Goal: Task Accomplishment & Management: Complete application form

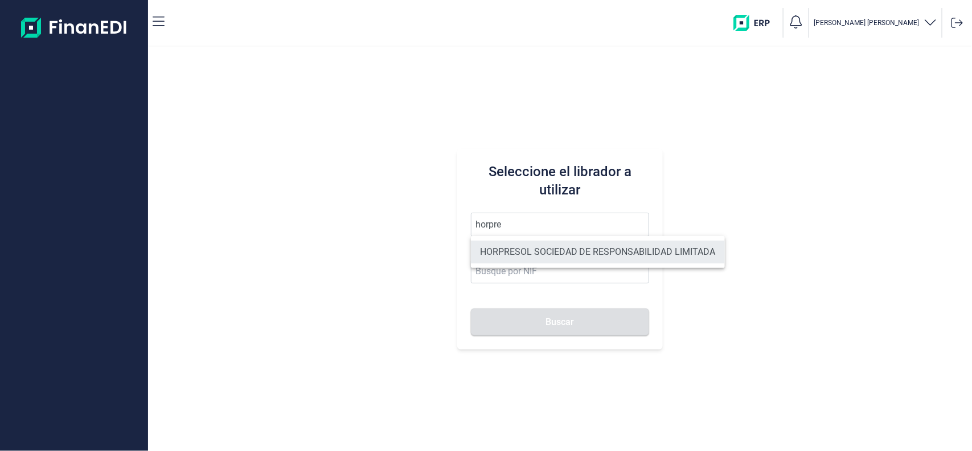
click at [534, 248] on li "HORPRESOL SOCIEDAD DE RESPONSABILIDAD LIMITADA" at bounding box center [598, 251] width 254 height 23
type input "HORPRESOL SOCIEDAD DE RESPONSABILIDAD LIMITADA"
type input "B04685541"
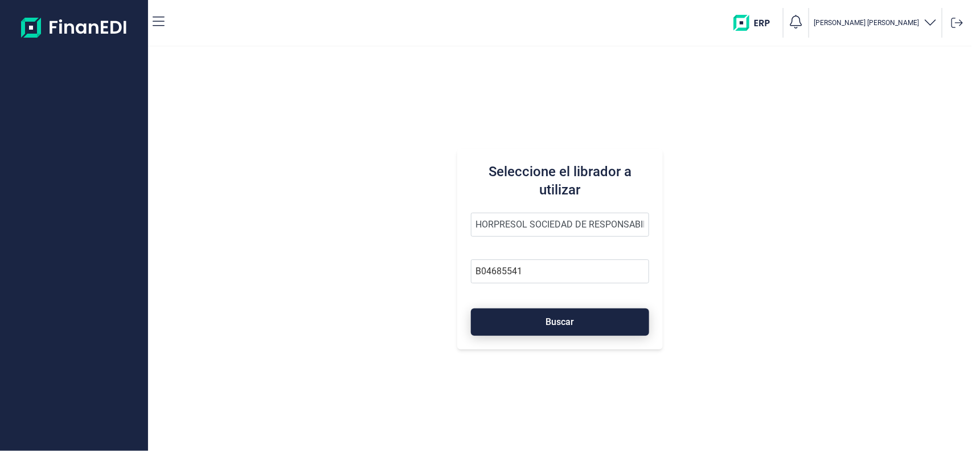
click at [559, 317] on span "Buscar" at bounding box center [560, 321] width 28 height 9
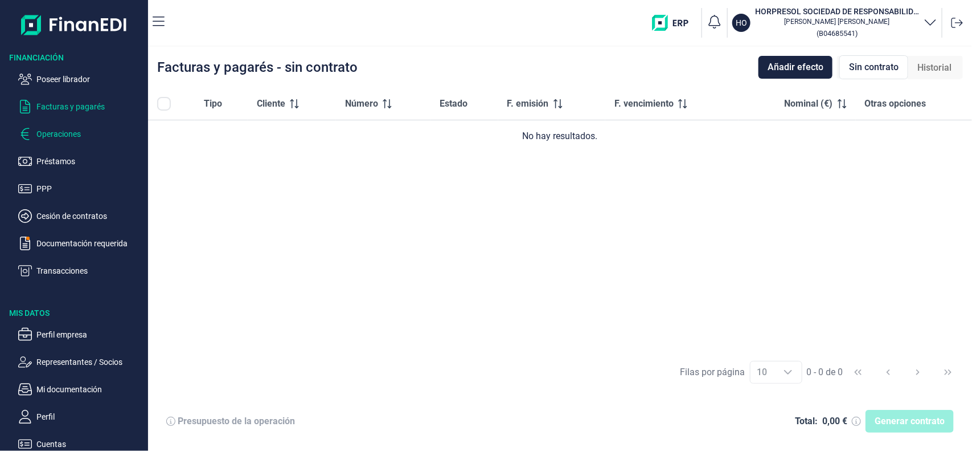
click at [52, 129] on p "Operaciones" at bounding box center [89, 134] width 107 height 14
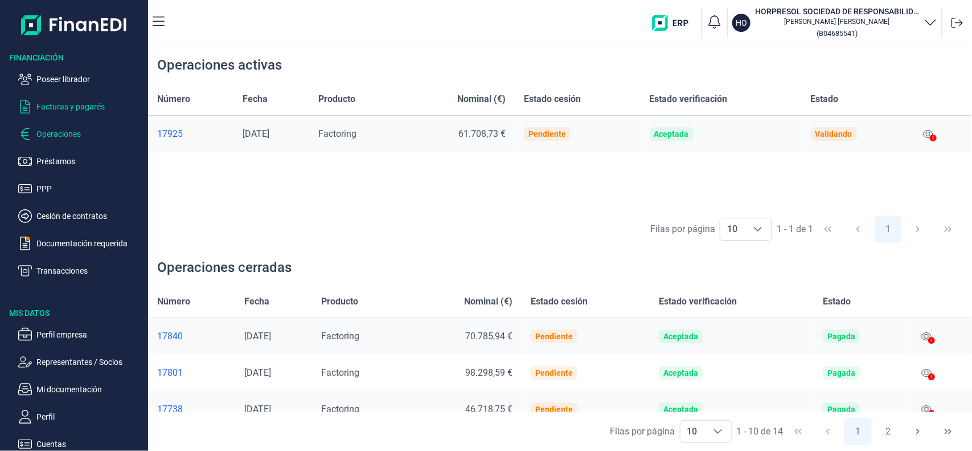
click at [72, 112] on p "Facturas y pagarés" at bounding box center [89, 107] width 107 height 14
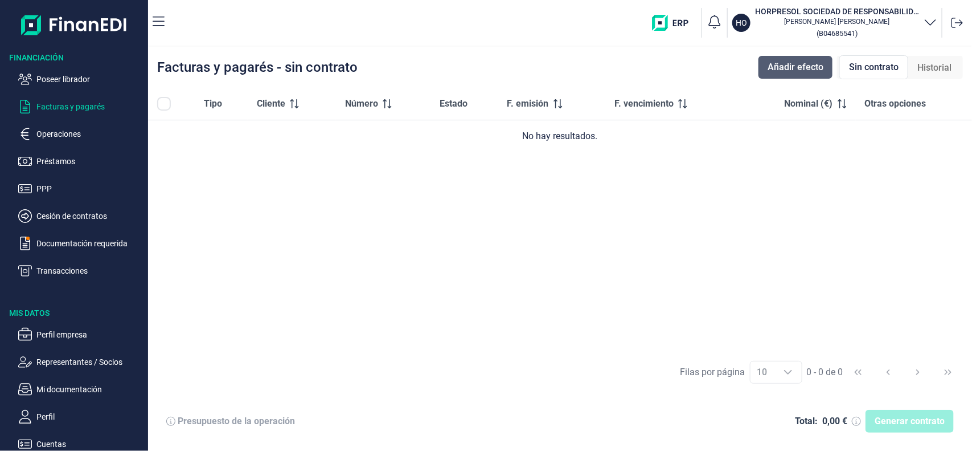
click at [796, 68] on span "Añadir efecto" at bounding box center [796, 67] width 56 height 14
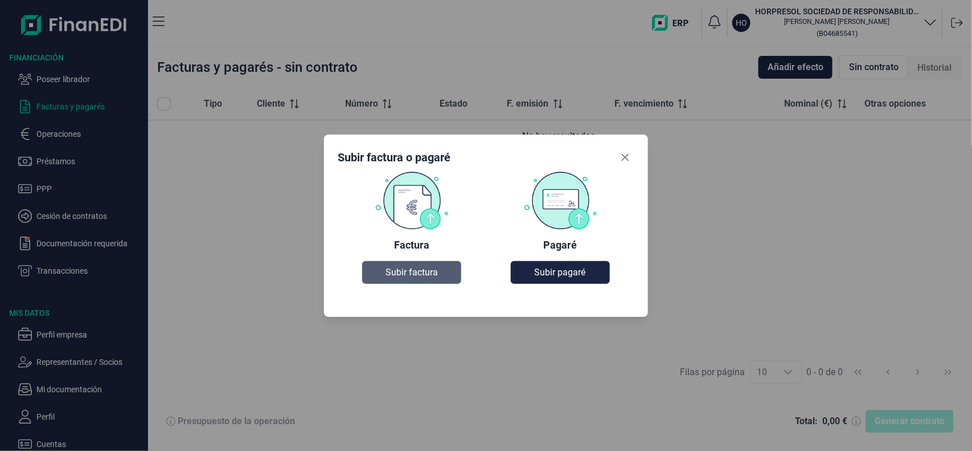
click at [412, 265] on span "Subir factura" at bounding box center [412, 272] width 52 height 14
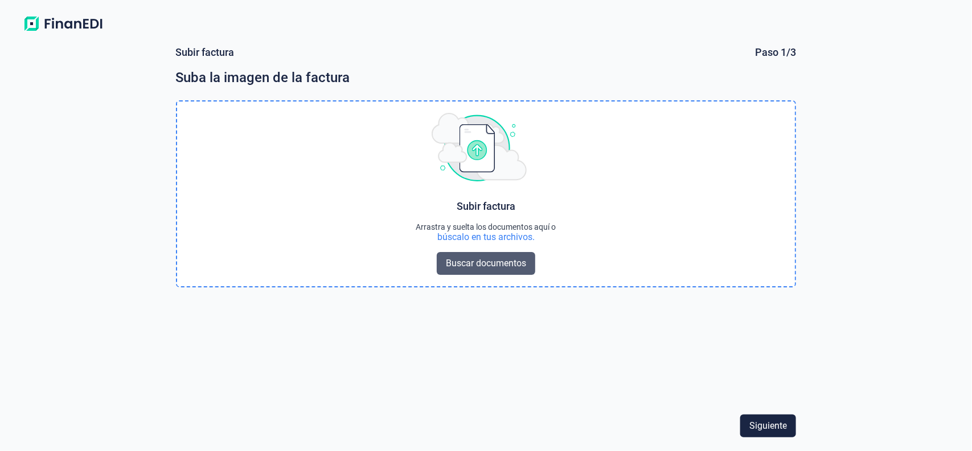
click at [482, 269] on span "Buscar documentos" at bounding box center [486, 263] width 80 height 14
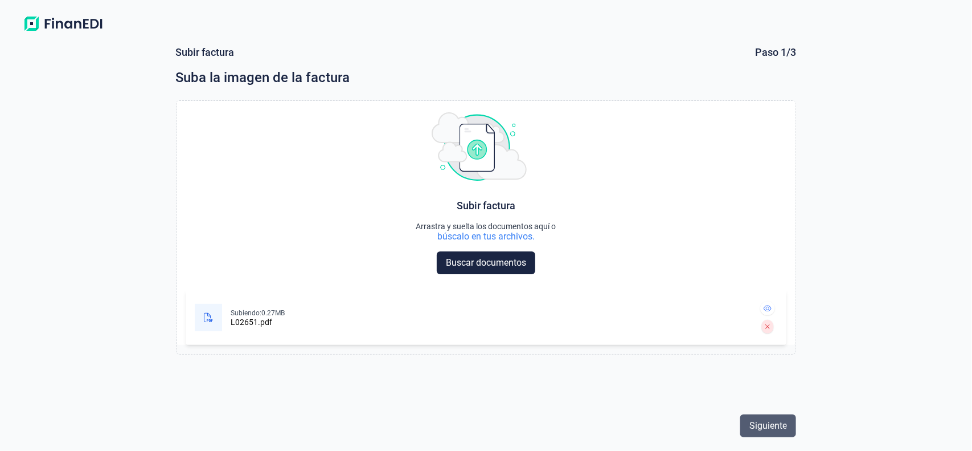
click at [787, 430] on span "Siguiente" at bounding box center [769, 426] width 38 height 14
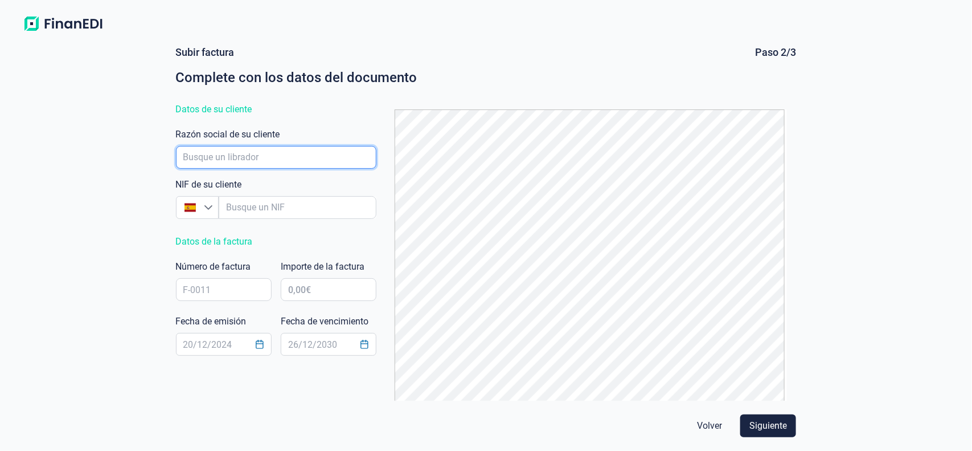
click at [272, 154] on input "empresaAutocomplete" at bounding box center [276, 157] width 201 height 23
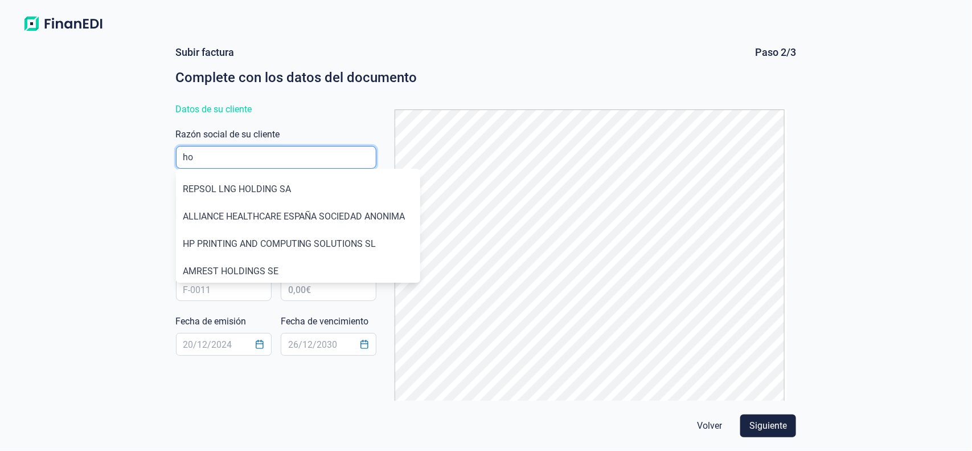
type input "h"
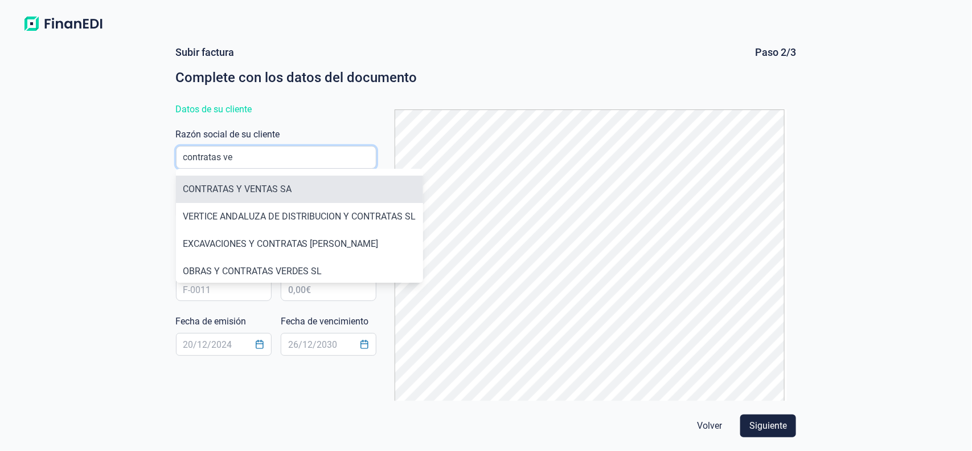
type input "contratas ve"
click at [251, 186] on li "CONTRATAS Y VENTAS SA" at bounding box center [299, 188] width 247 height 27
type input "A33014218"
type input "CONTRATAS Y VENTAS SA"
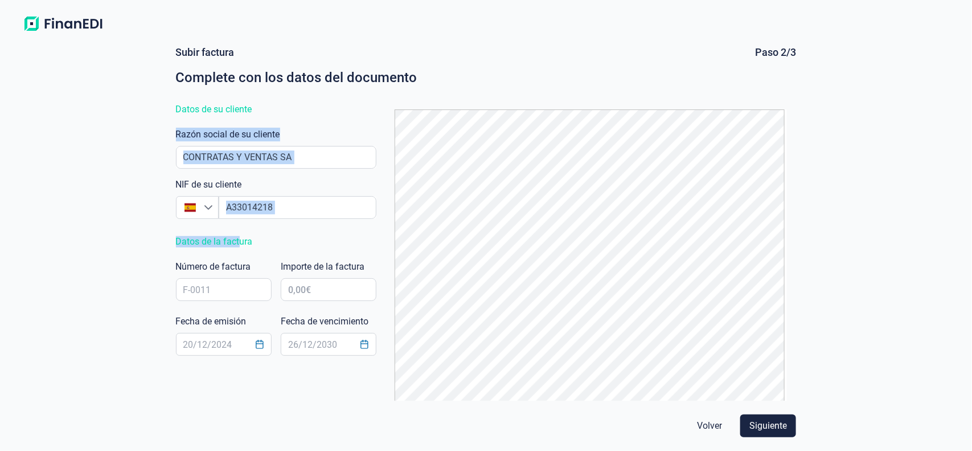
drag, startPoint x: 251, startPoint y: 186, endPoint x: 236, endPoint y: 238, distance: 53.8
click at [236, 238] on div "Subir factura Paso 2/3 Complete con los datos del documento Datos de su cliente…" at bounding box center [486, 223] width 630 height 355
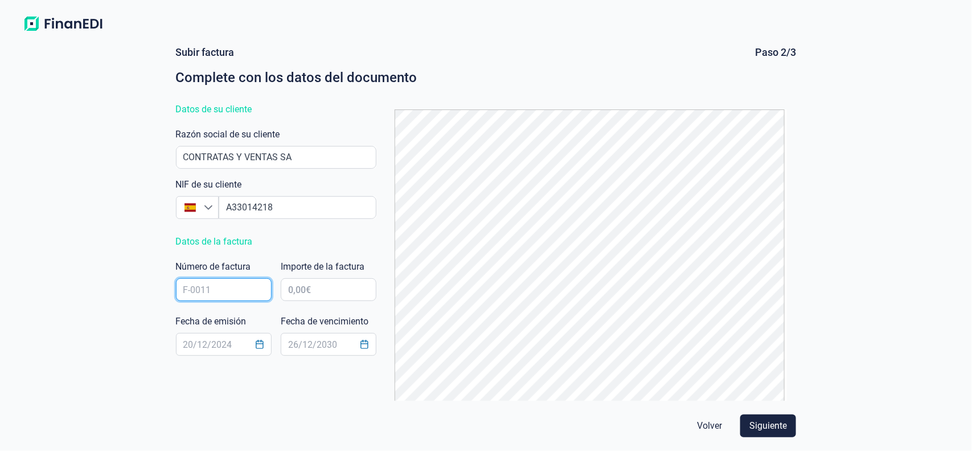
click at [235, 295] on input "text" at bounding box center [224, 289] width 96 height 23
click at [209, 288] on input "text" at bounding box center [224, 289] width 96 height 23
type input "L02651"
click at [212, 345] on input "text" at bounding box center [224, 344] width 96 height 23
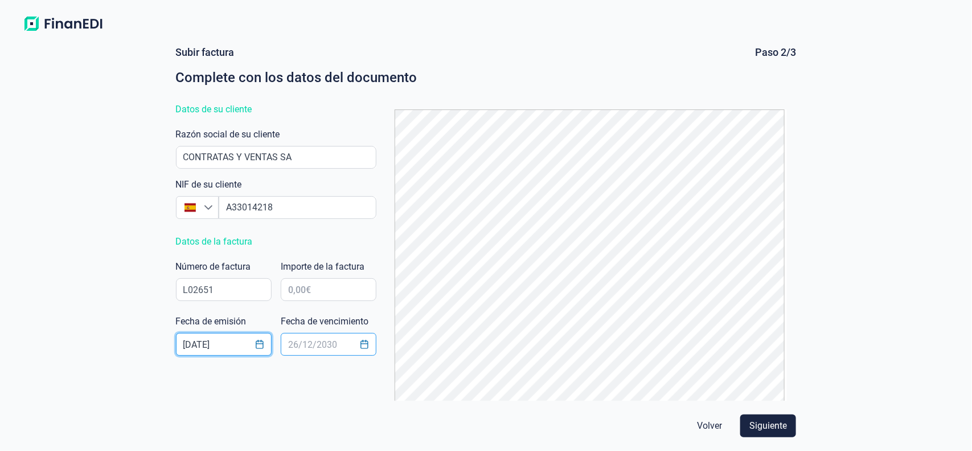
type input "[DATE]"
click at [297, 348] on input "text" at bounding box center [329, 344] width 96 height 23
type input "[DATE]"
click at [235, 349] on input "[DATE]" at bounding box center [224, 344] width 96 height 23
type input "[DATE]"
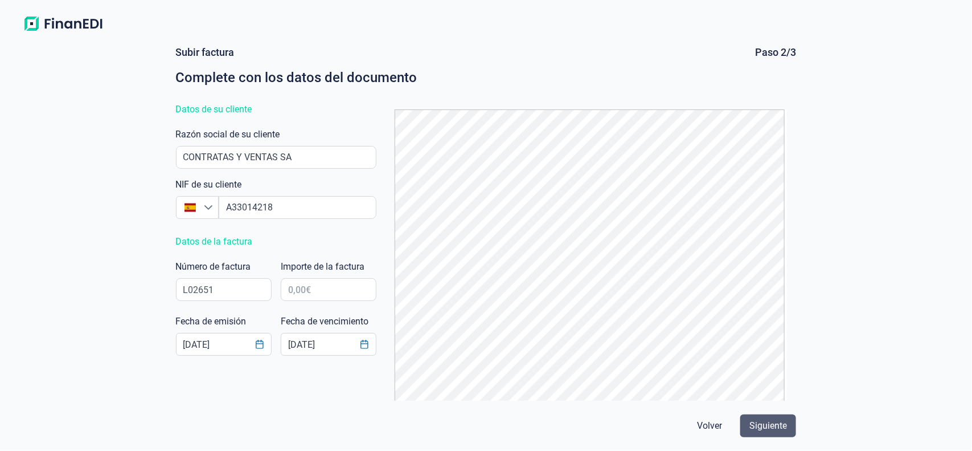
click at [776, 426] on span "Siguiente" at bounding box center [769, 426] width 38 height 14
click at [334, 285] on input "text" at bounding box center [329, 289] width 96 height 23
type input "39.000,20 €"
click at [753, 430] on span "Siguiente" at bounding box center [769, 426] width 38 height 14
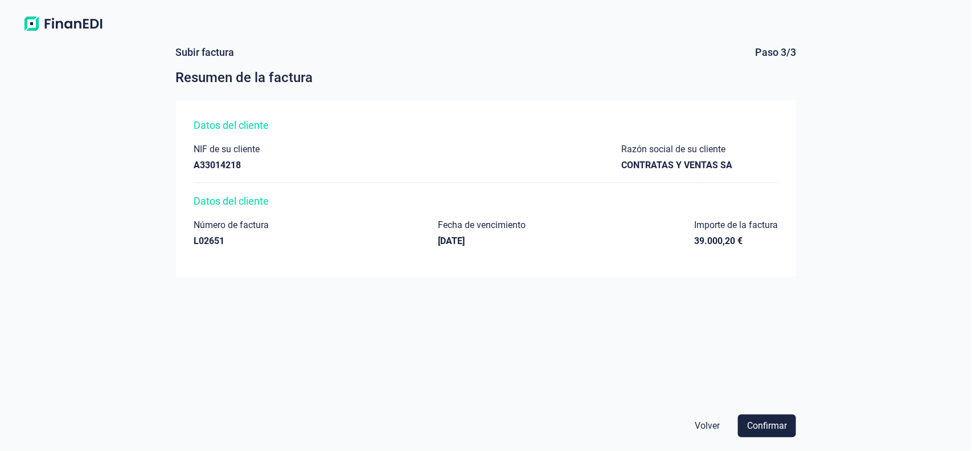
click at [753, 430] on span "Confirmar" at bounding box center [767, 426] width 40 height 14
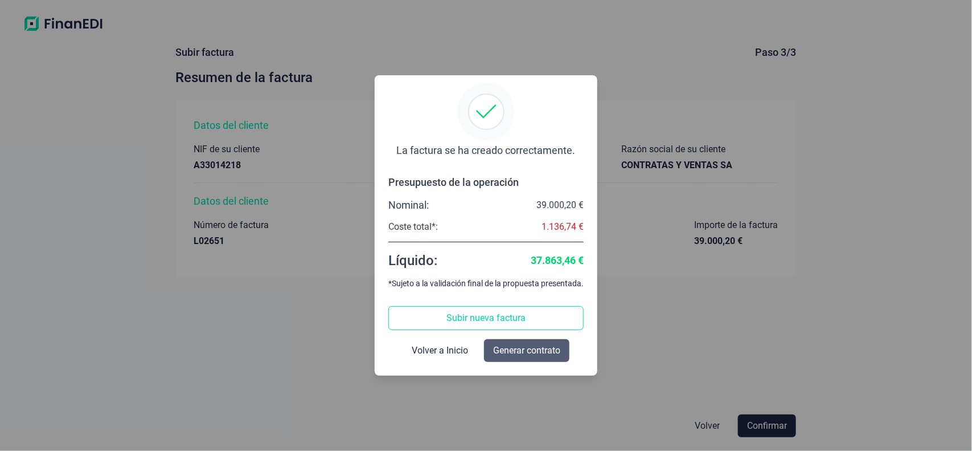
click at [534, 359] on button "Generar contrato" at bounding box center [526, 350] width 85 height 23
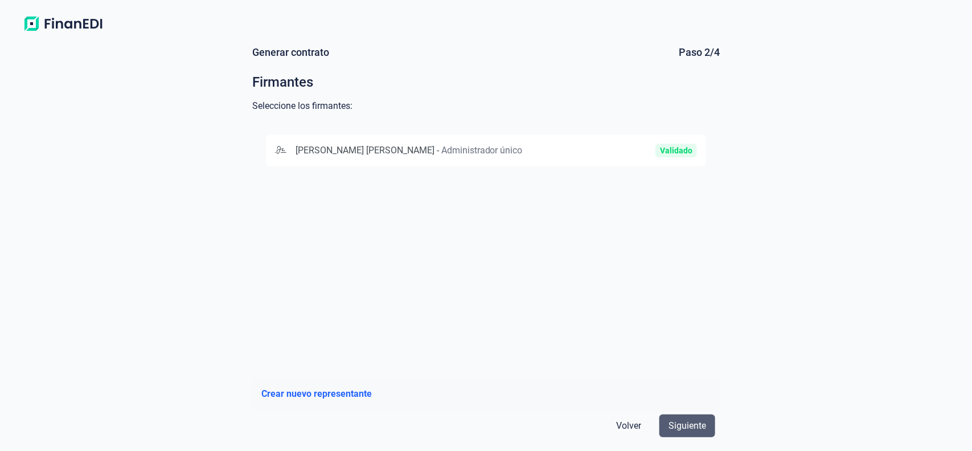
click at [678, 425] on span "Siguiente" at bounding box center [688, 426] width 38 height 14
click at [525, 151] on div "[PERSON_NAME] [PERSON_NAME] - Administrador único" at bounding box center [415, 151] width 281 height 14
click at [685, 422] on span "Siguiente" at bounding box center [688, 426] width 38 height 14
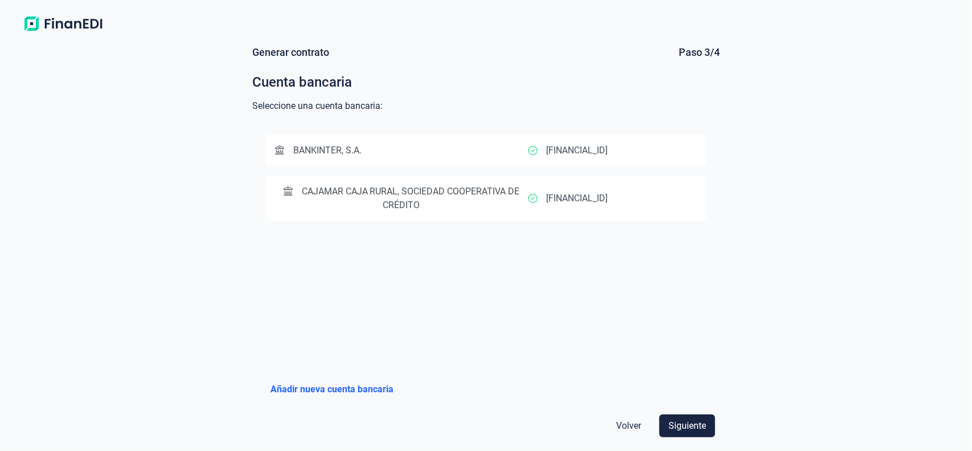
click at [504, 207] on span "CAJAMAR CAJA RURAL, SOCIEDAD COOPERATIVA DE CRÉDITO" at bounding box center [401, 198] width 253 height 27
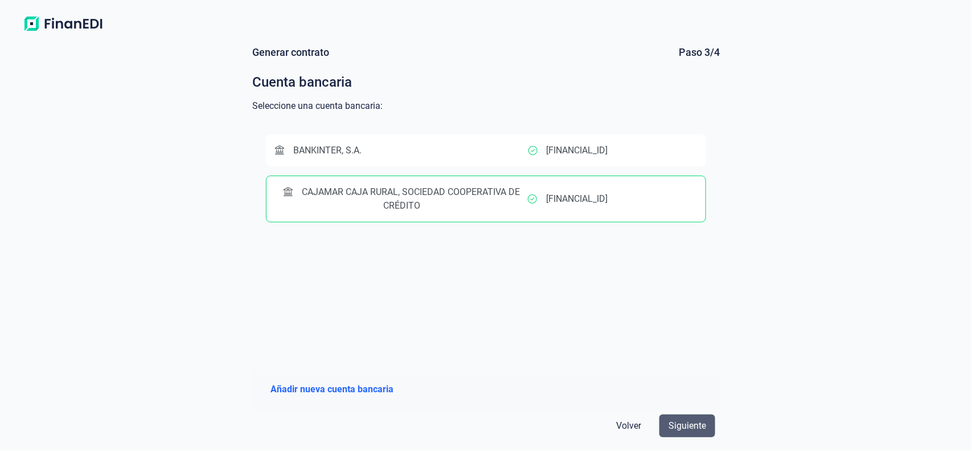
click at [688, 419] on span "Siguiente" at bounding box center [688, 426] width 38 height 14
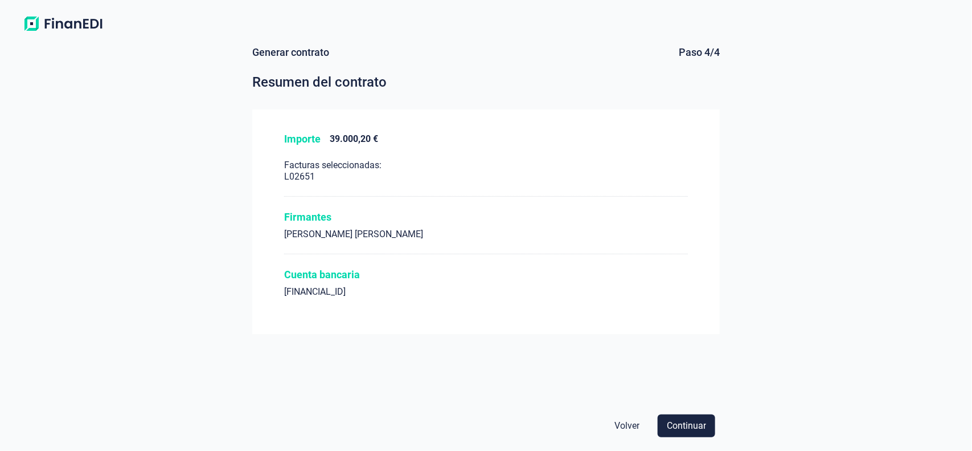
click at [688, 419] on span "Continuar" at bounding box center [686, 426] width 39 height 14
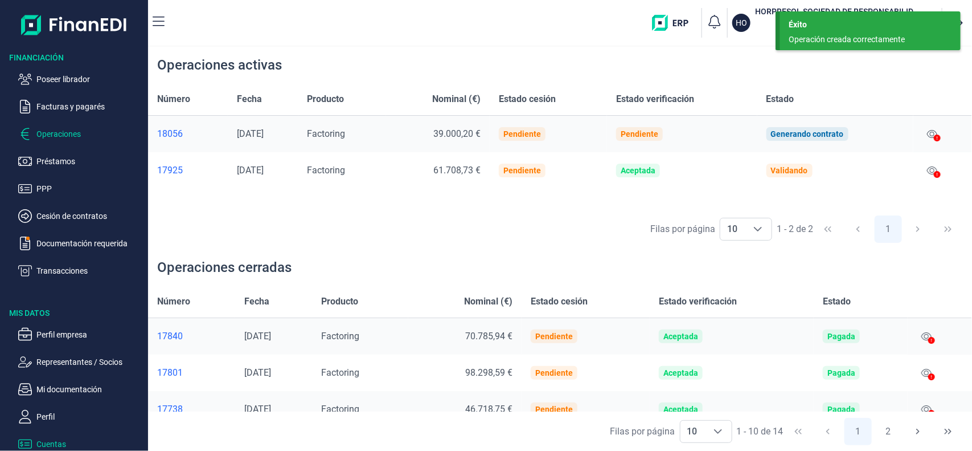
click at [54, 441] on p "Cuentas" at bounding box center [89, 444] width 107 height 14
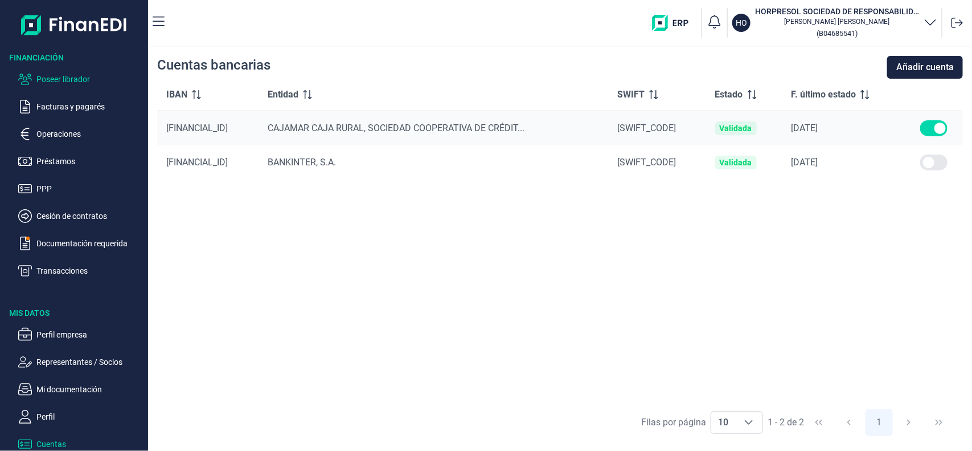
click at [95, 78] on p "Poseer librador" at bounding box center [89, 79] width 107 height 14
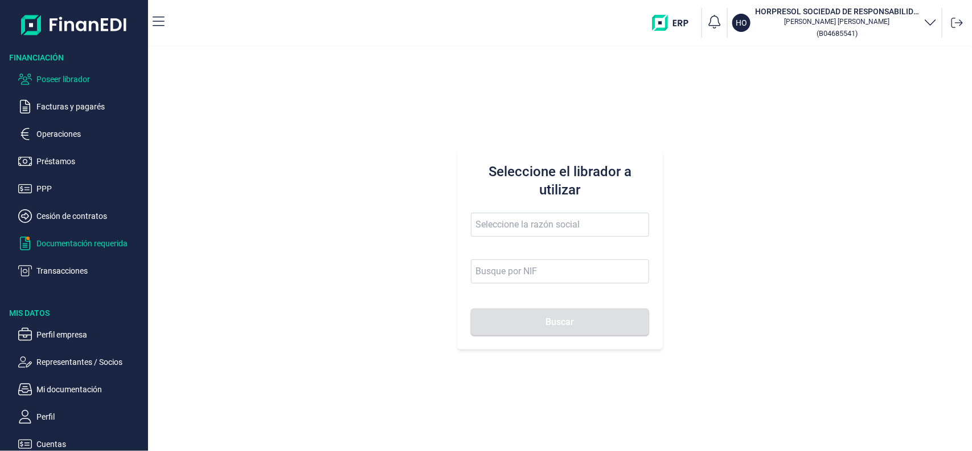
click at [113, 246] on p "Documentación requerida" at bounding box center [89, 243] width 107 height 14
